Goal: Browse casually

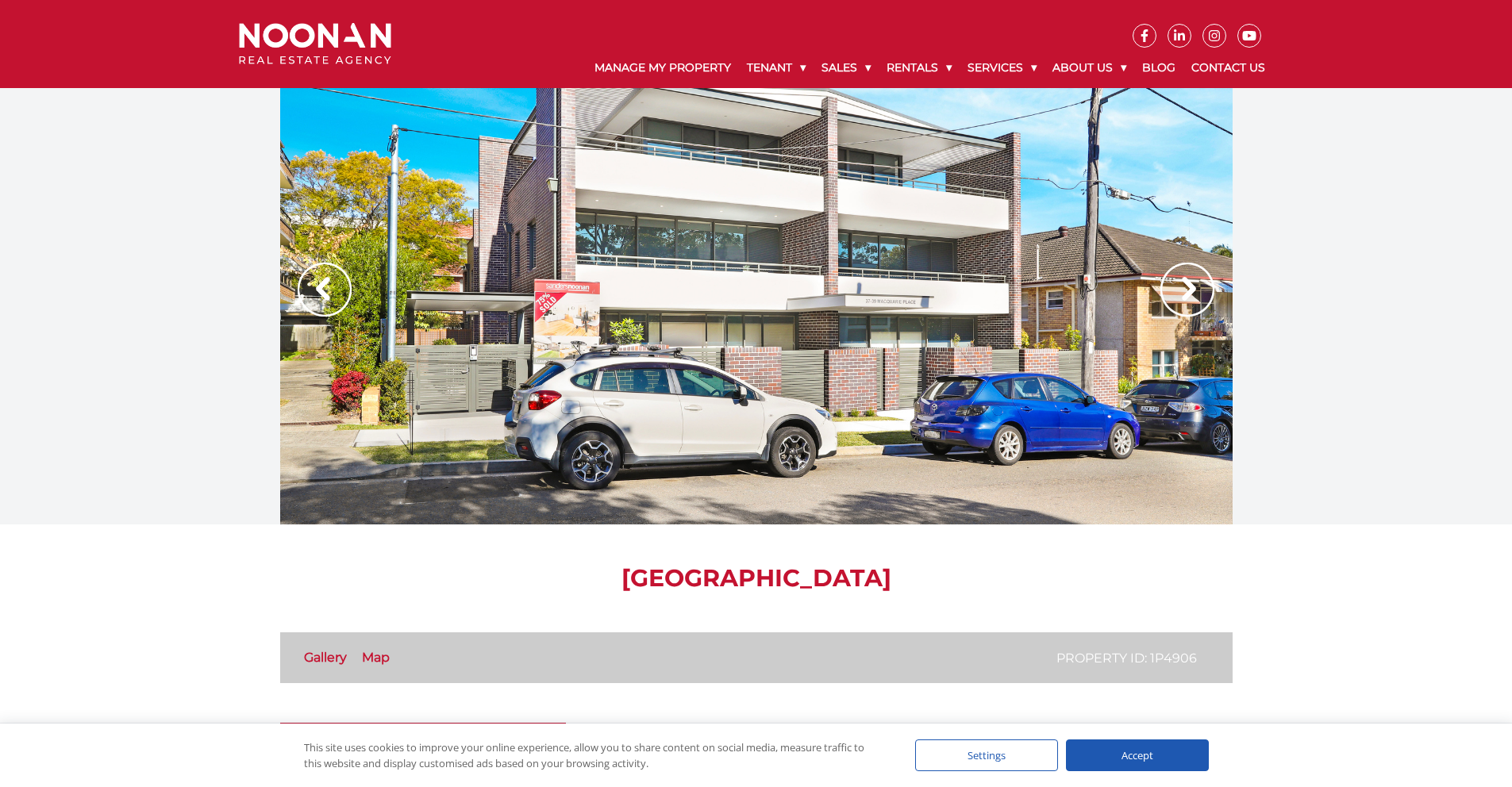
click at [1188, 290] on img at bounding box center [1188, 289] width 54 height 54
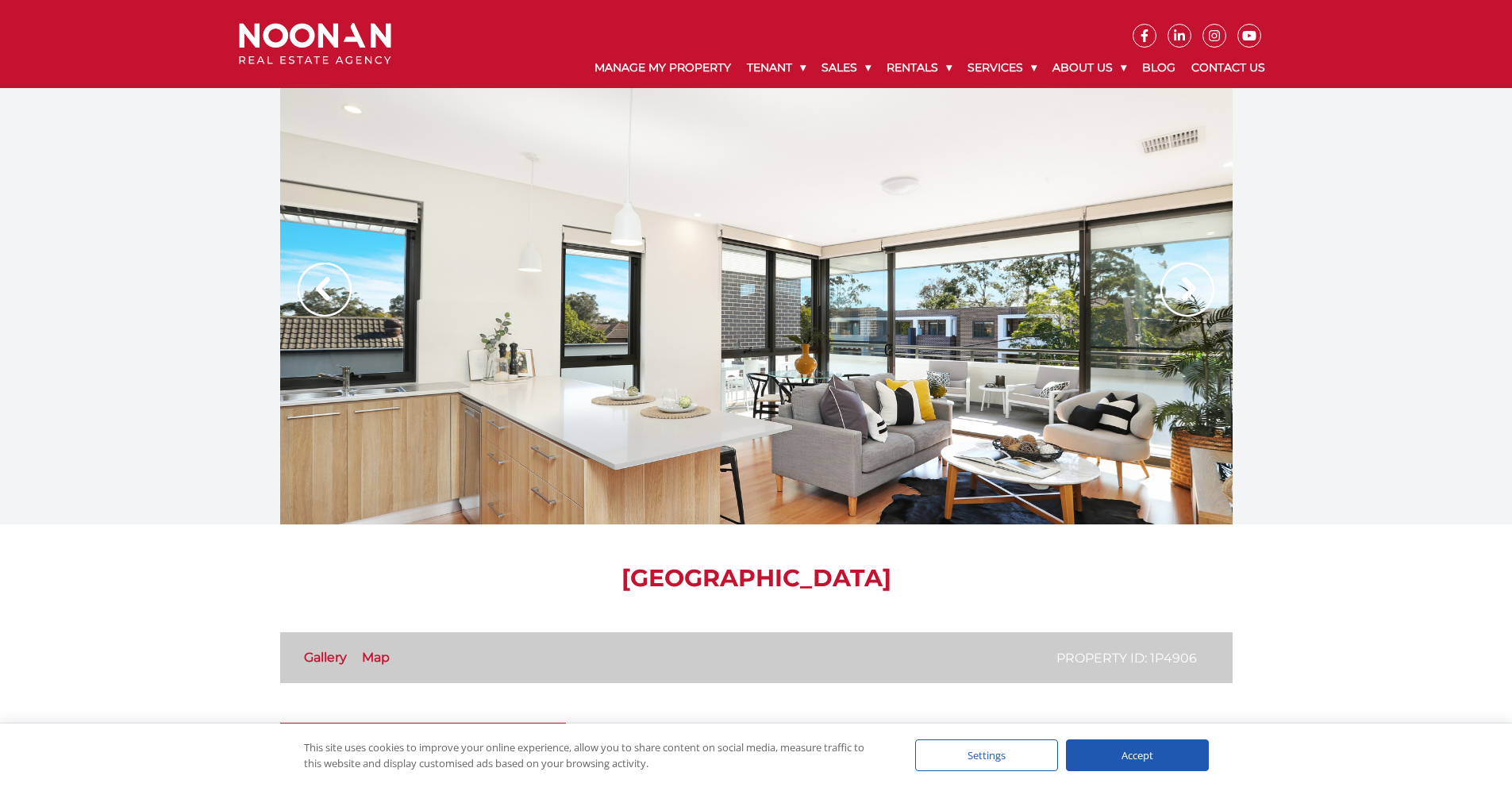
click at [1188, 290] on img at bounding box center [1188, 289] width 54 height 54
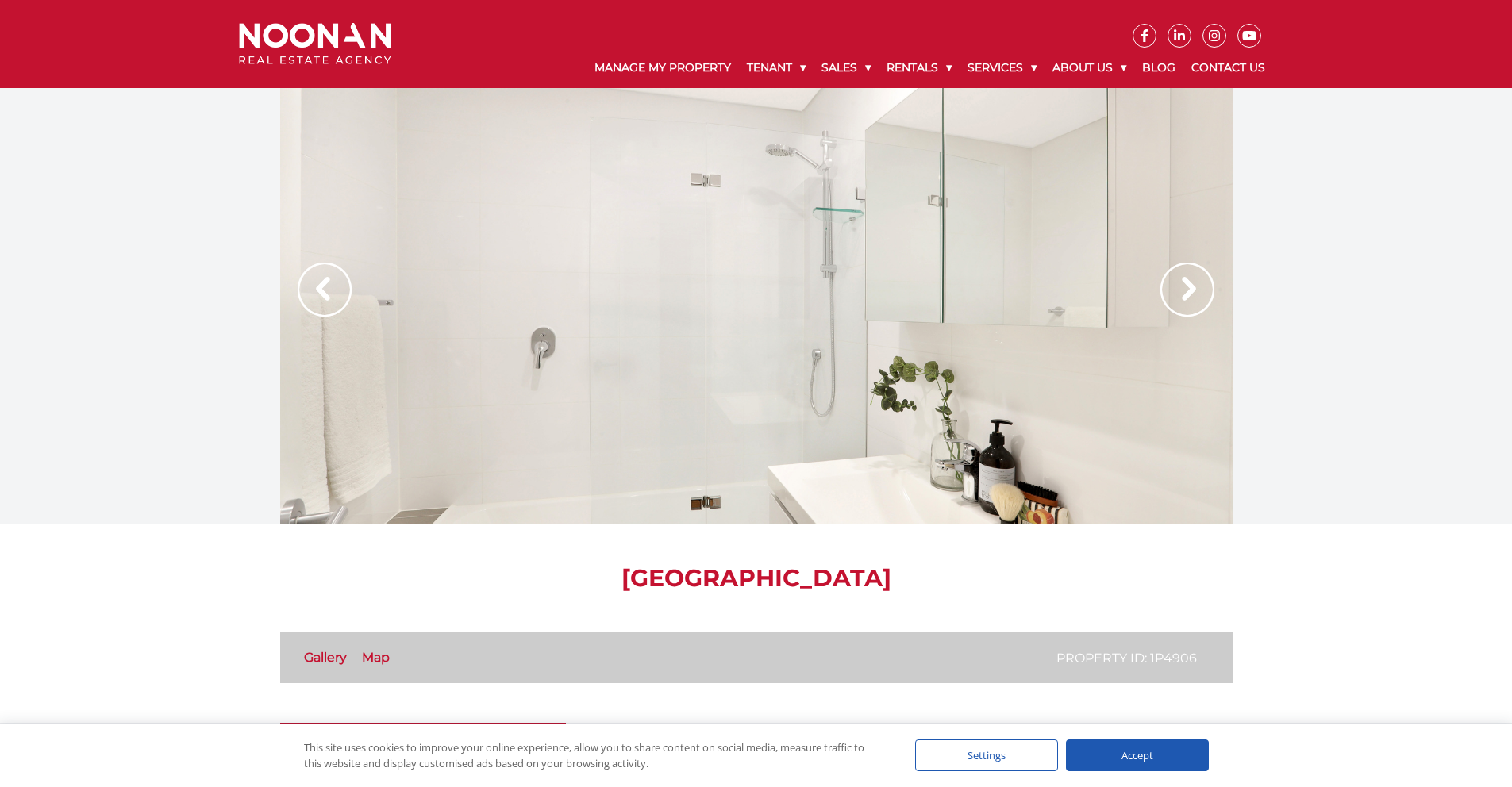
click at [1188, 290] on img at bounding box center [1188, 289] width 54 height 54
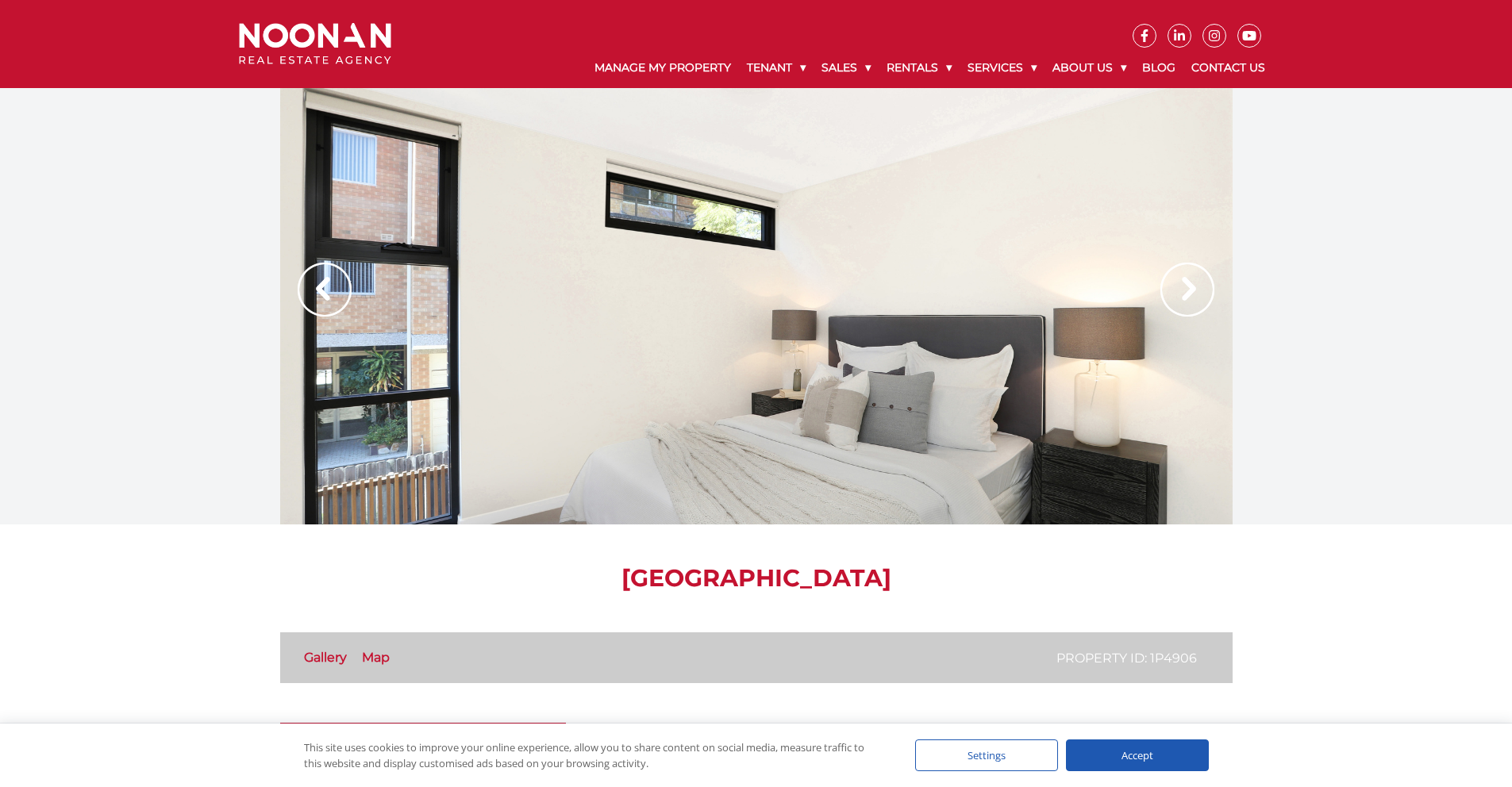
click at [1188, 290] on img at bounding box center [1188, 289] width 54 height 54
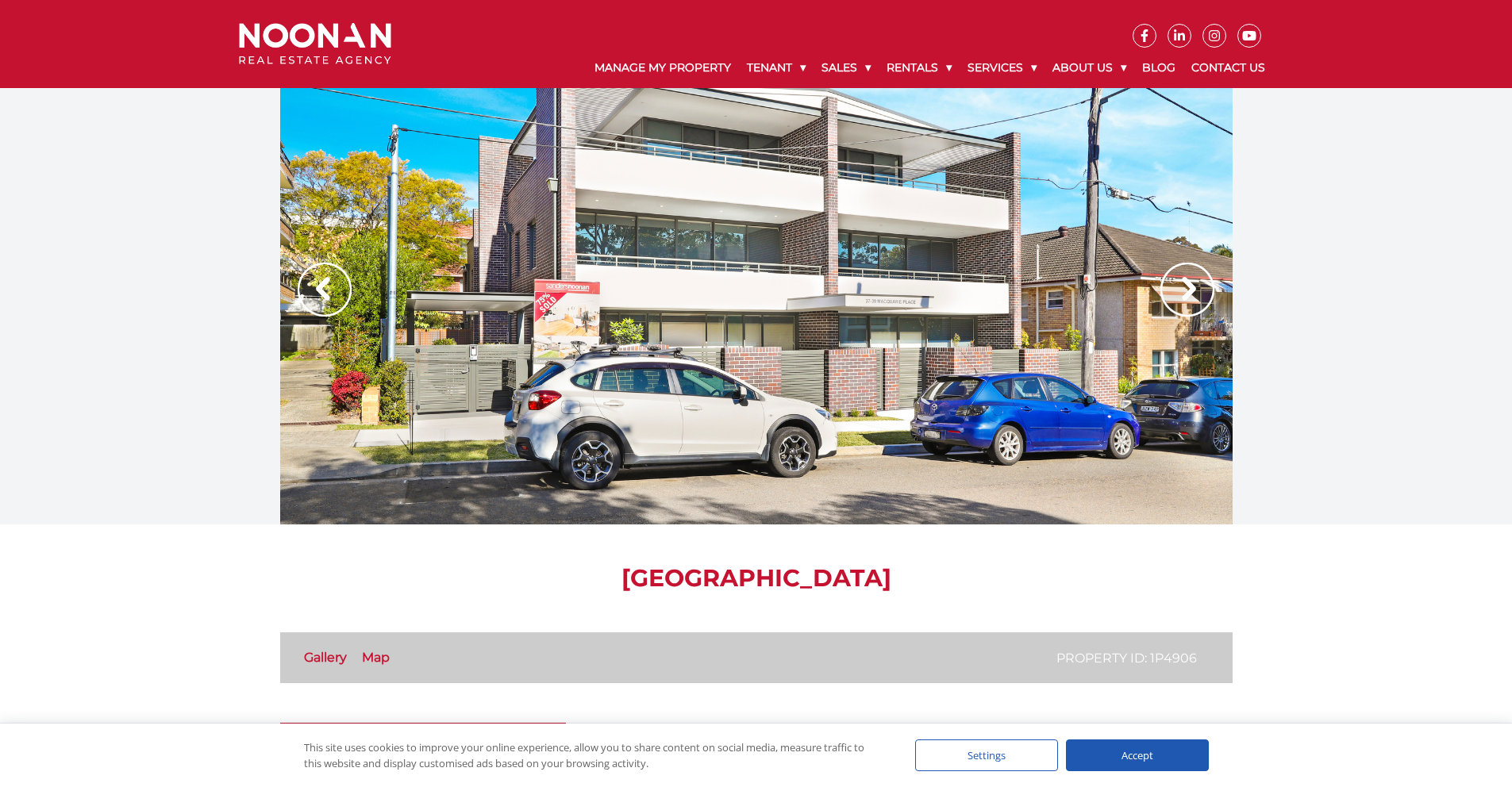
click at [1188, 290] on img at bounding box center [1188, 289] width 54 height 54
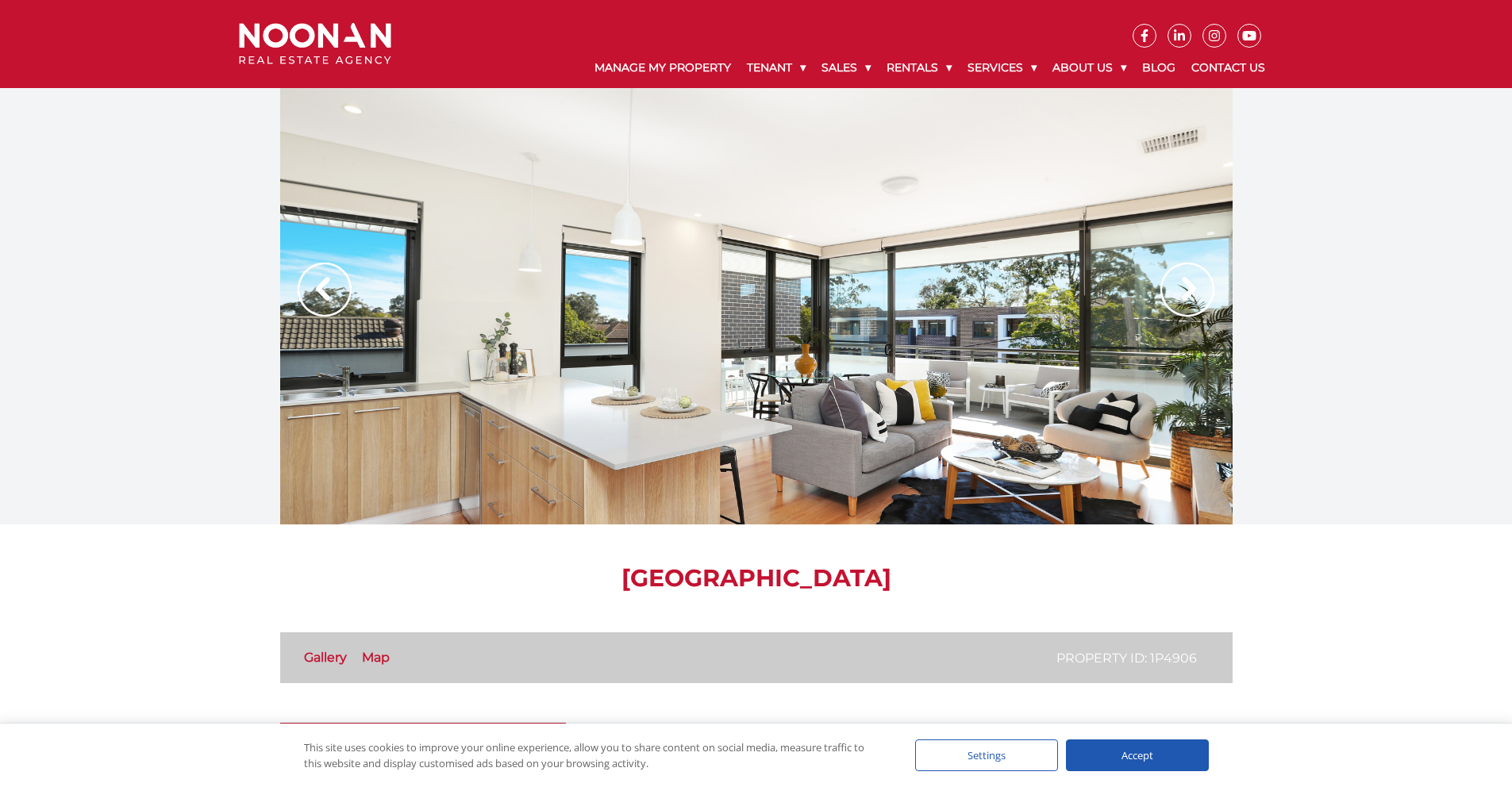
click at [1188, 290] on img at bounding box center [1188, 289] width 54 height 54
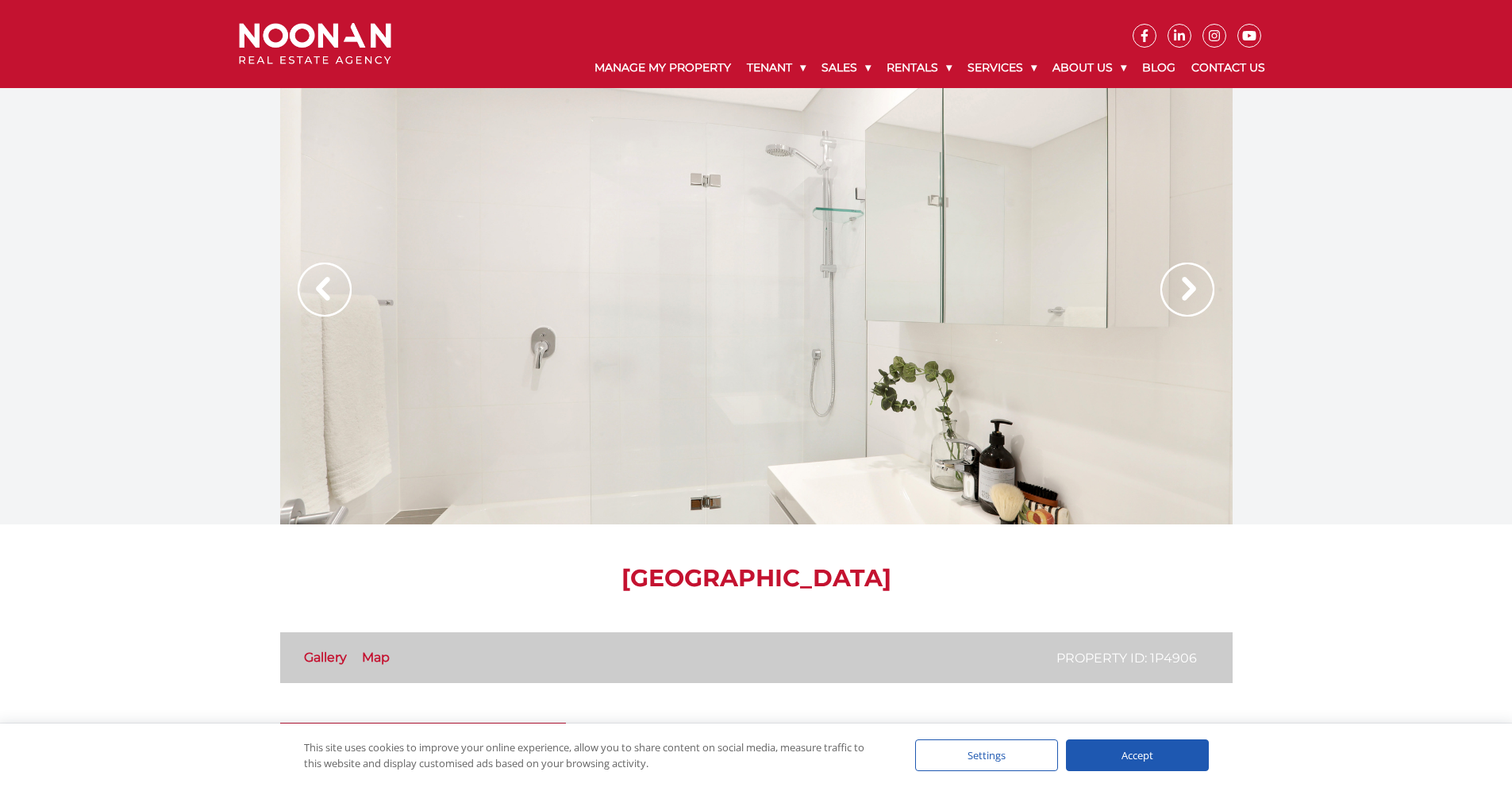
click at [1188, 290] on img at bounding box center [1188, 289] width 54 height 54
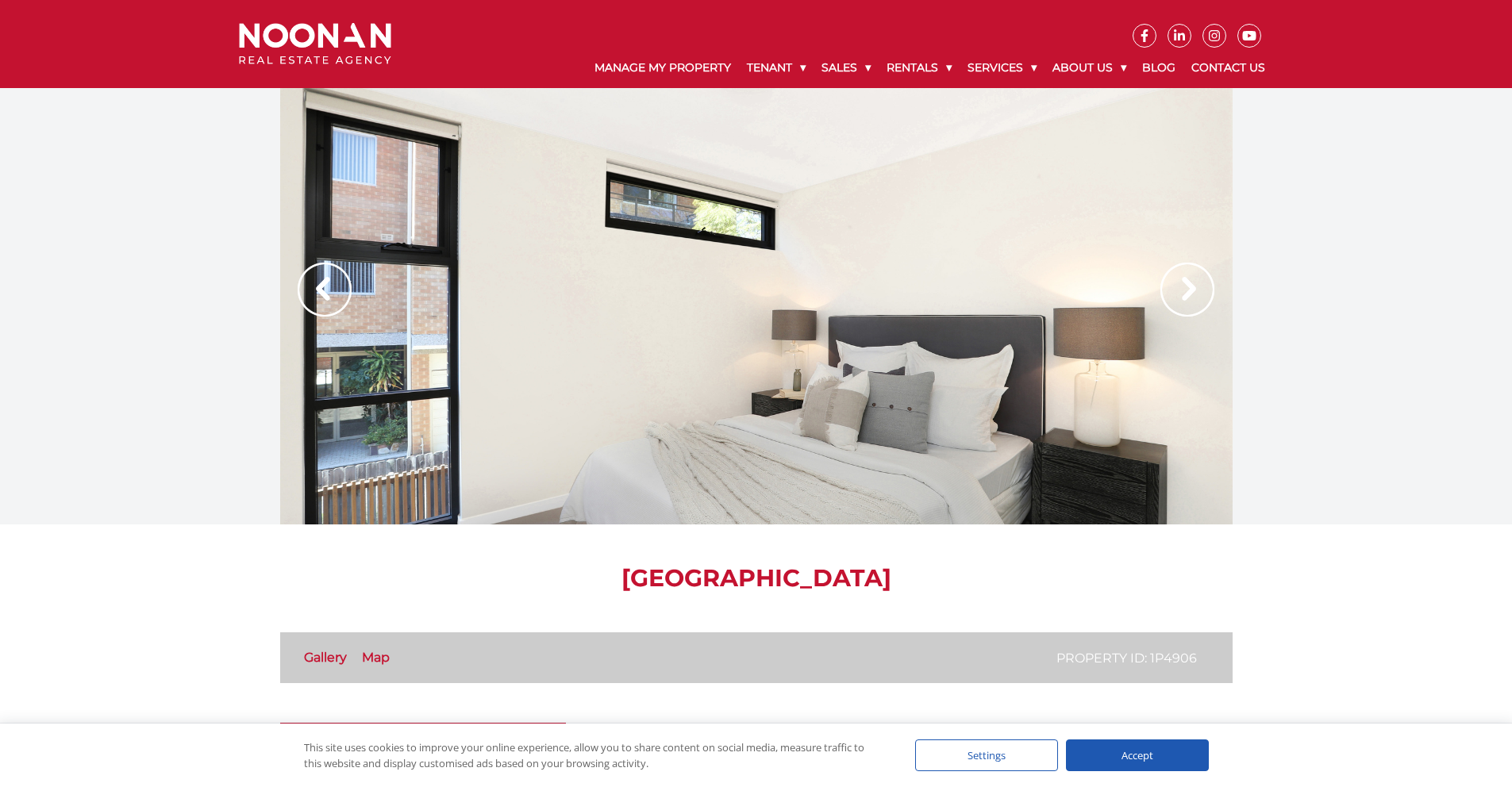
click at [1188, 296] on img at bounding box center [1188, 289] width 54 height 54
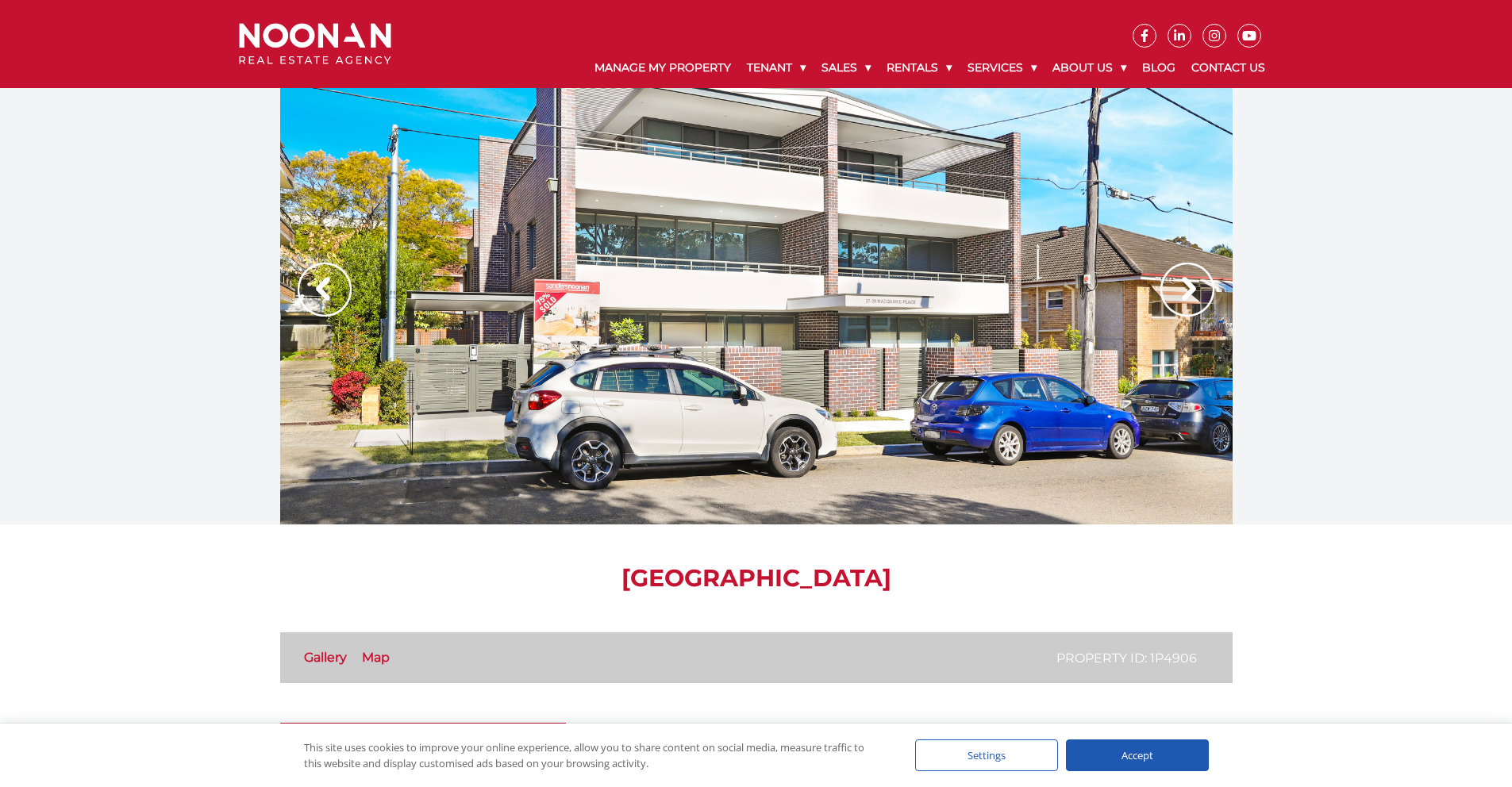
click at [1188, 296] on img at bounding box center [1188, 289] width 54 height 54
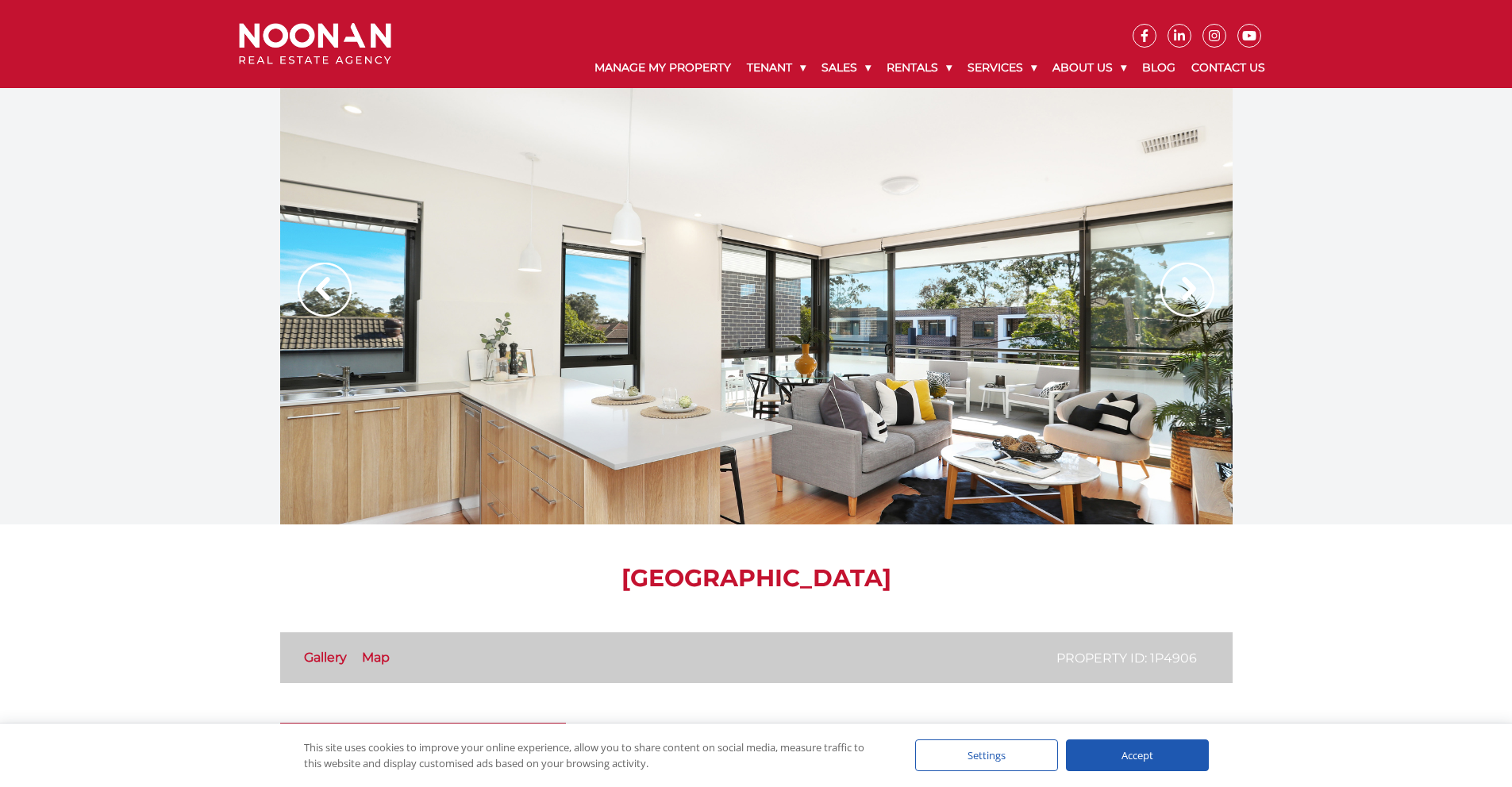
click at [1188, 296] on img at bounding box center [1188, 289] width 54 height 54
